Goal: Task Accomplishment & Management: Use online tool/utility

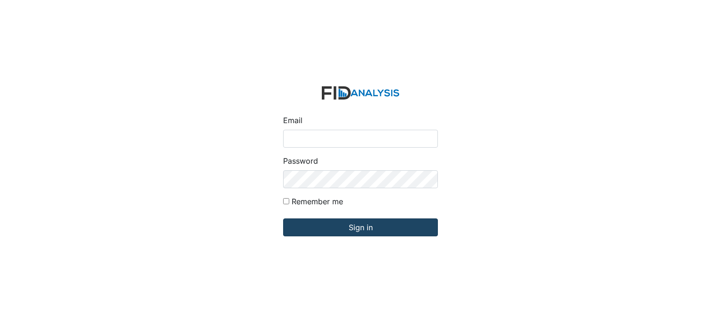
type input "[EMAIL_ADDRESS][DOMAIN_NAME]"
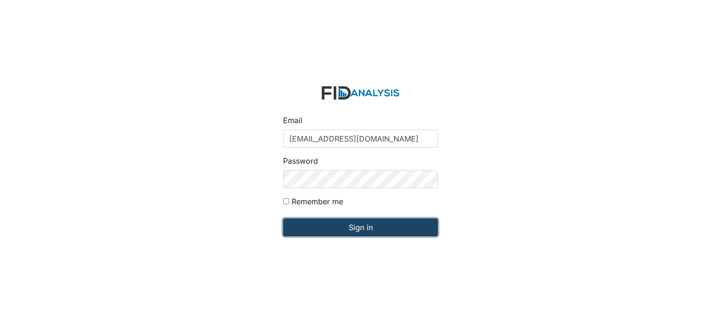
click at [357, 232] on input "Sign in" at bounding box center [360, 227] width 155 height 18
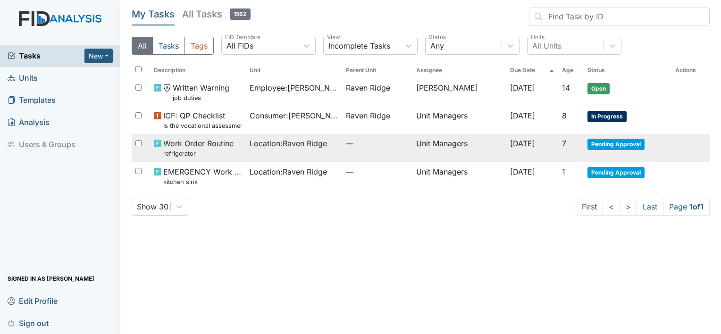
click at [598, 143] on span "Pending Approval" at bounding box center [615, 144] width 57 height 11
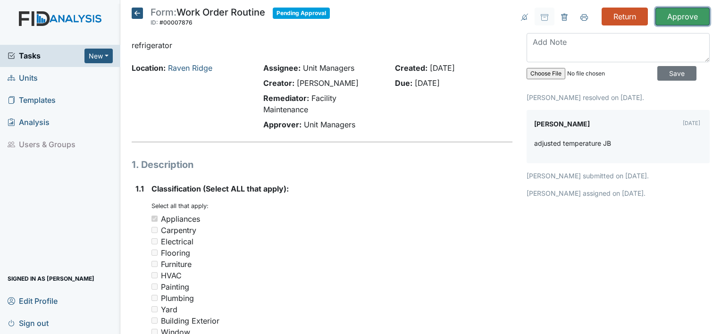
click at [691, 18] on input "Approve" at bounding box center [682, 17] width 54 height 18
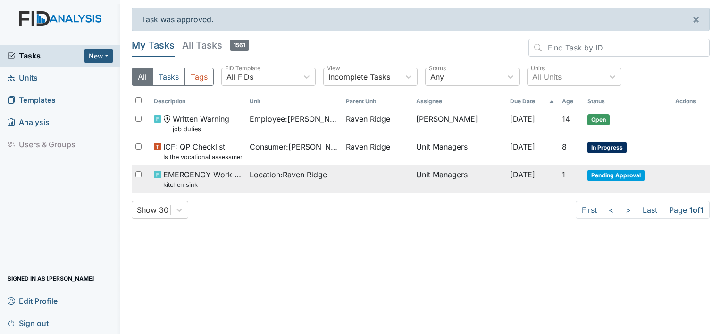
click at [612, 176] on span "Pending Approval" at bounding box center [615, 175] width 57 height 11
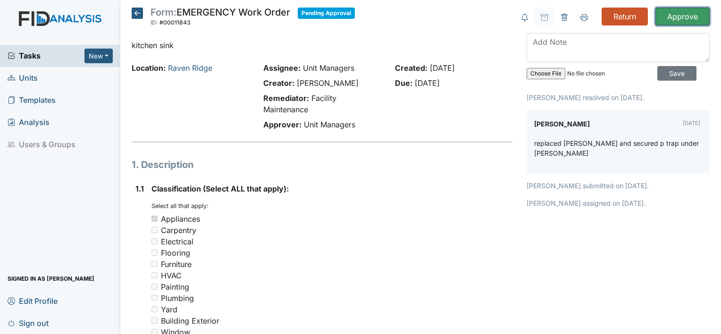
click at [667, 23] on input "Approve" at bounding box center [682, 17] width 54 height 18
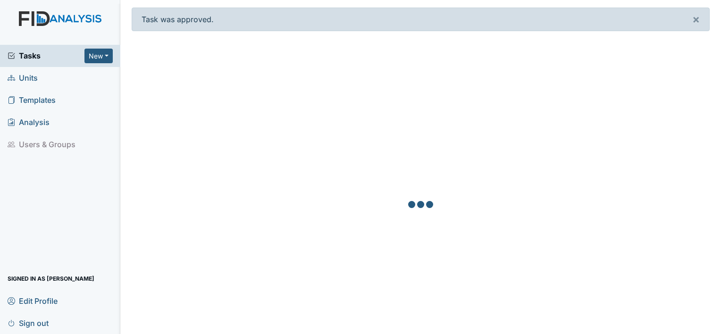
click at [667, 23] on div "Task was approved. ×" at bounding box center [421, 20] width 578 height 24
